Goal: Information Seeking & Learning: Learn about a topic

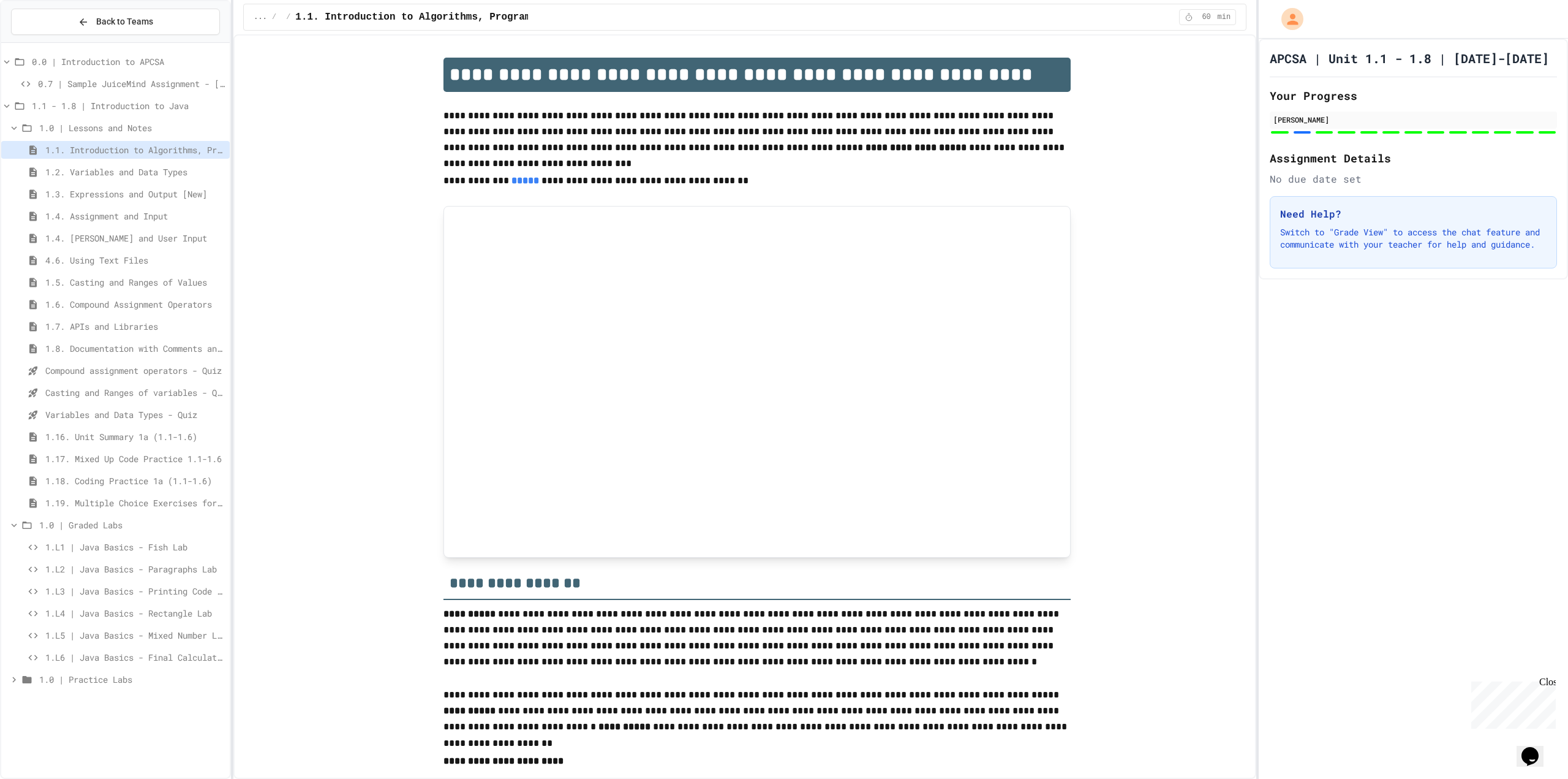
click at [59, 272] on div "4.6. Using Text Files" at bounding box center [115, 262] width 228 height 22
click at [61, 266] on span "4.6. Using Text Files" at bounding box center [135, 260] width 180 height 13
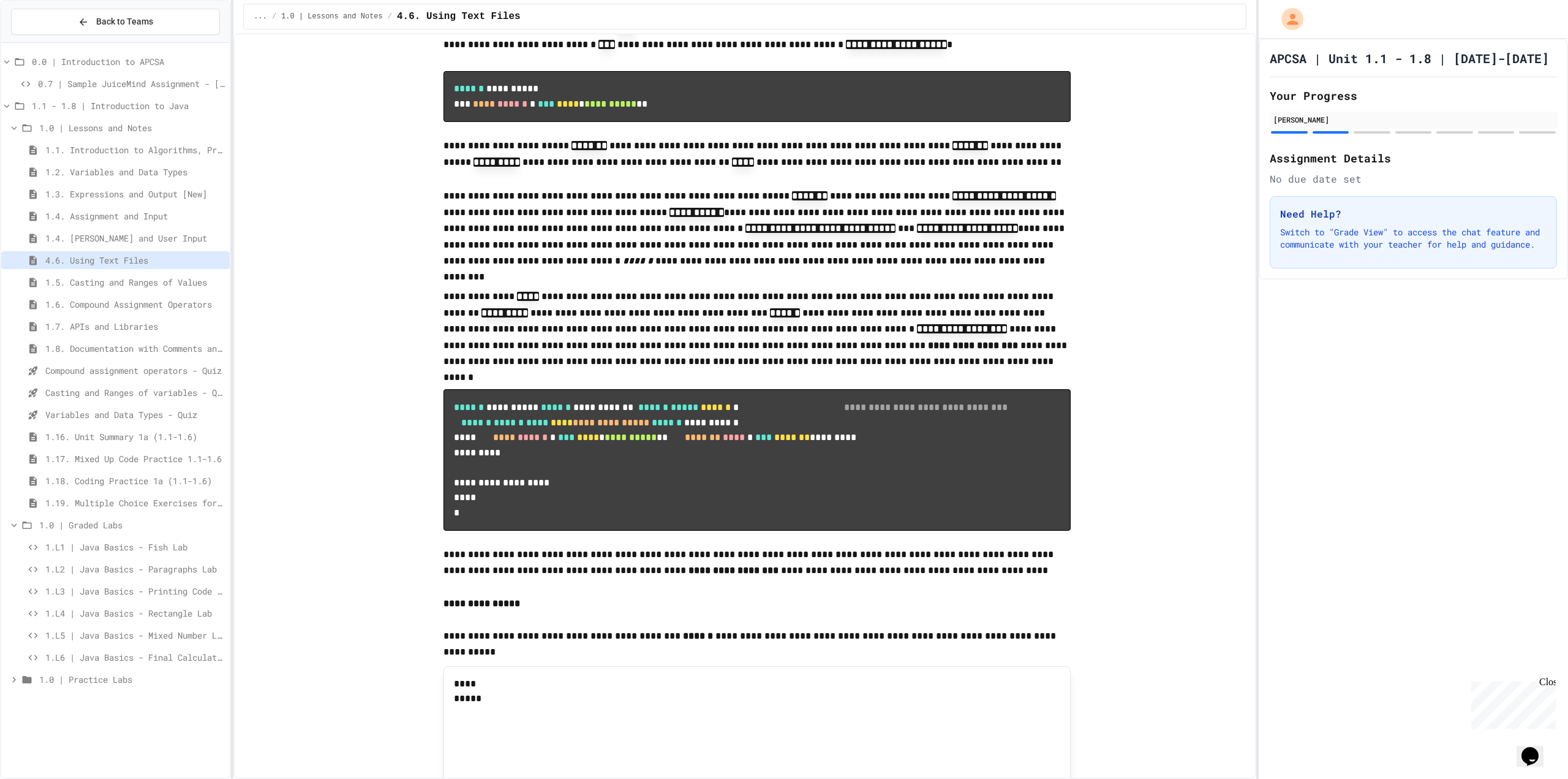
scroll to position [368, 0]
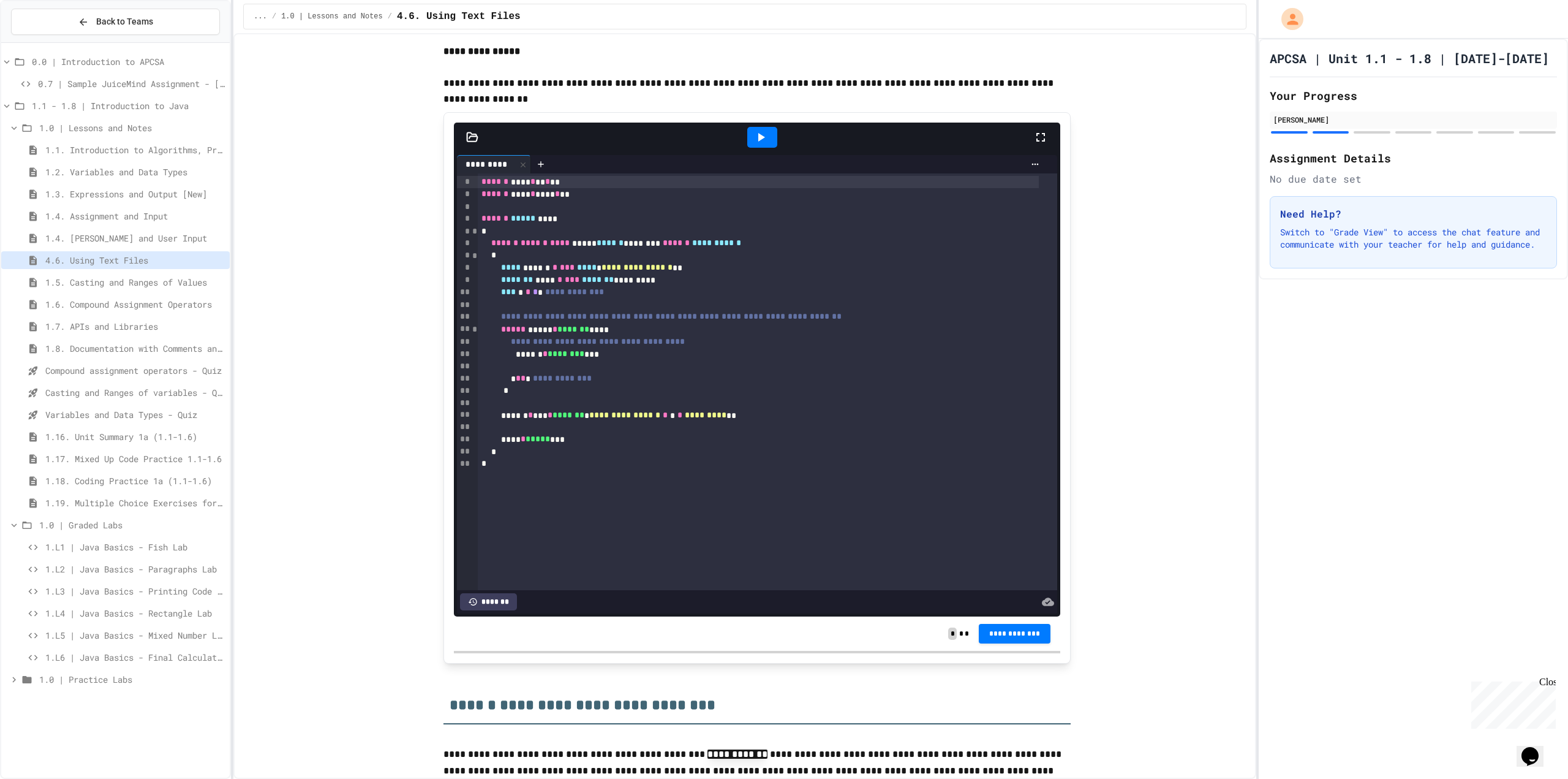
scroll to position [3003, 0]
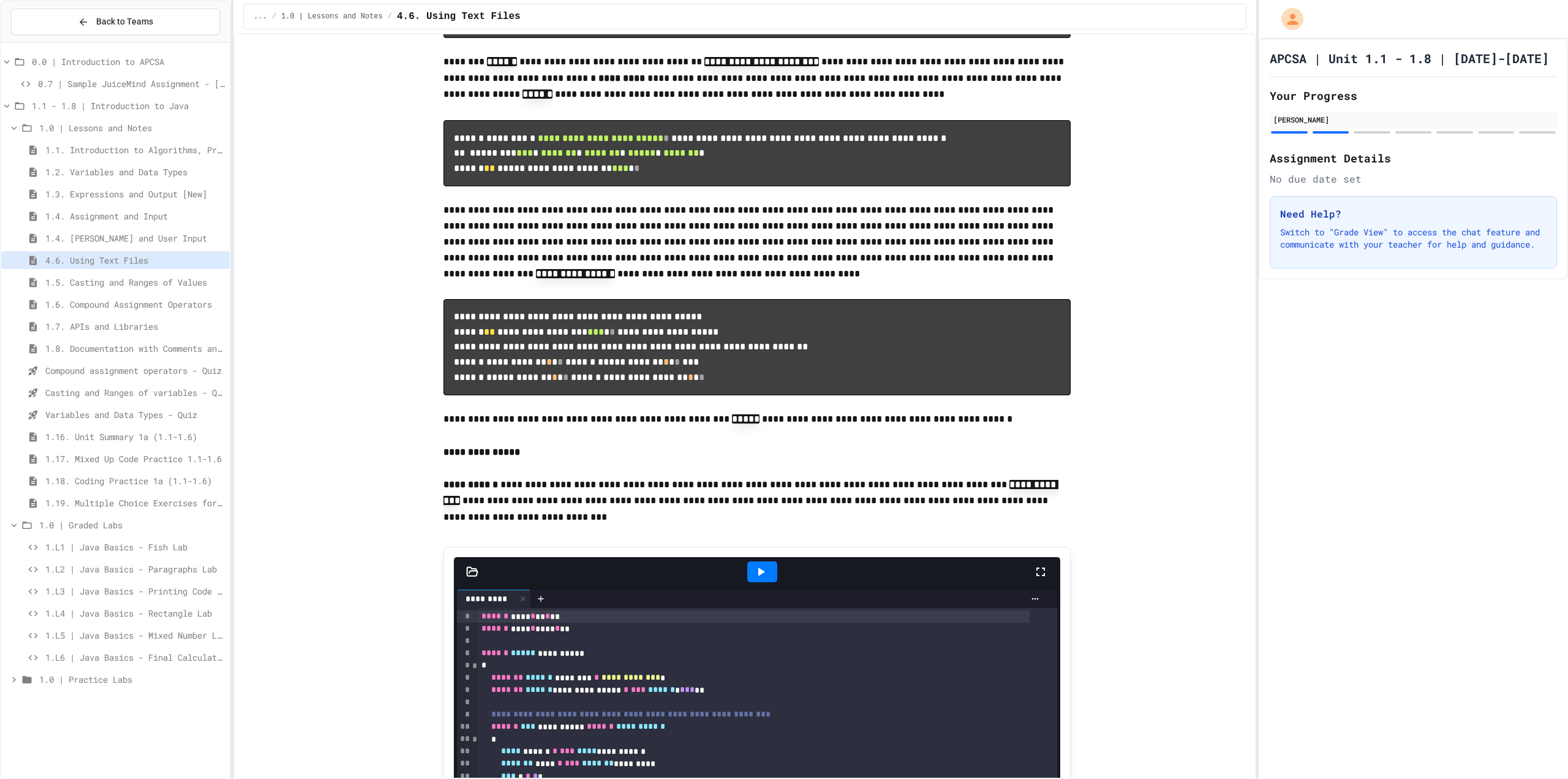
scroll to position [4290, 0]
